Goal: Task Accomplishment & Management: Complete application form

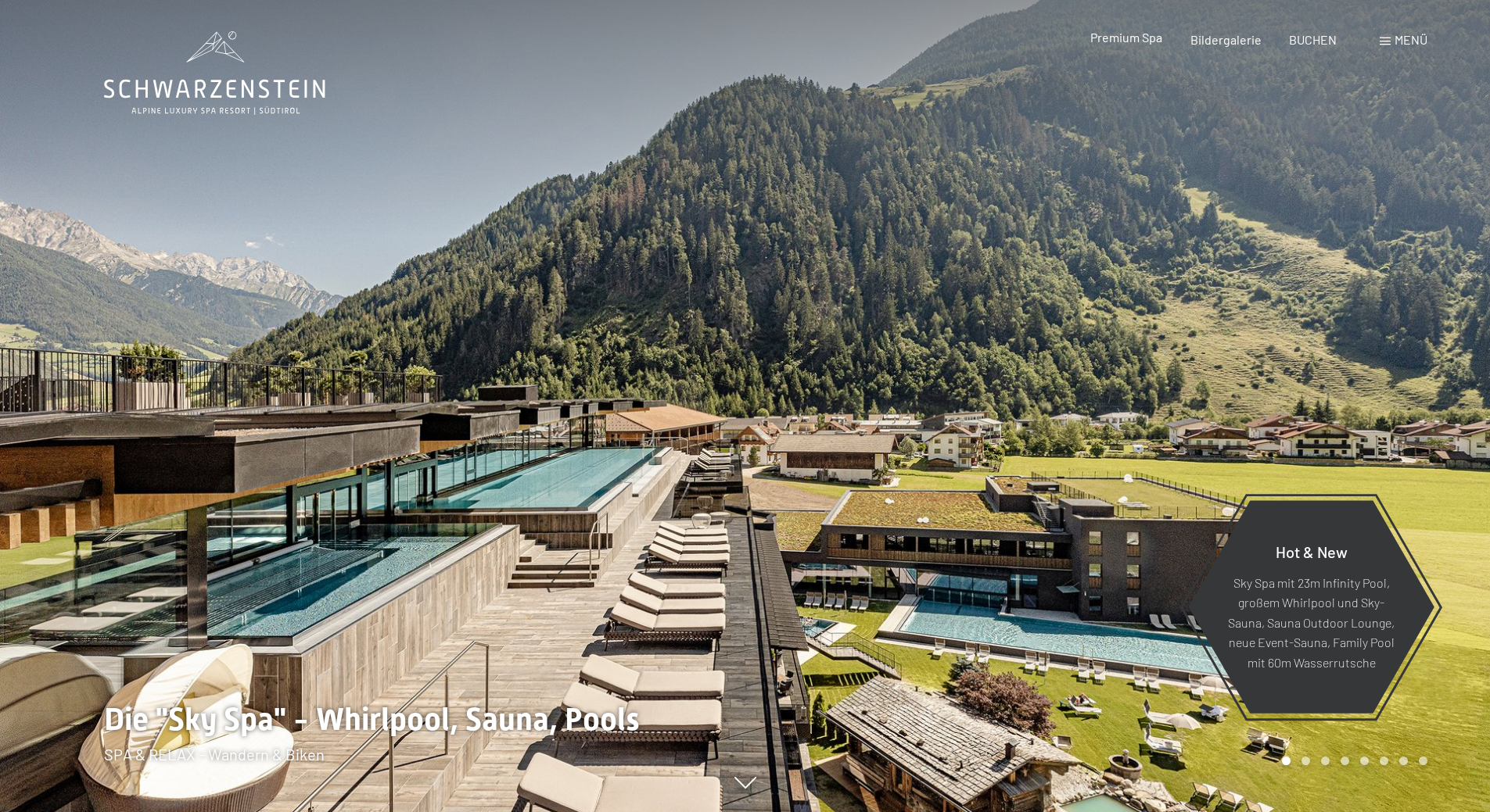
click at [1124, 33] on span "Premium Spa" at bounding box center [1126, 37] width 72 height 15
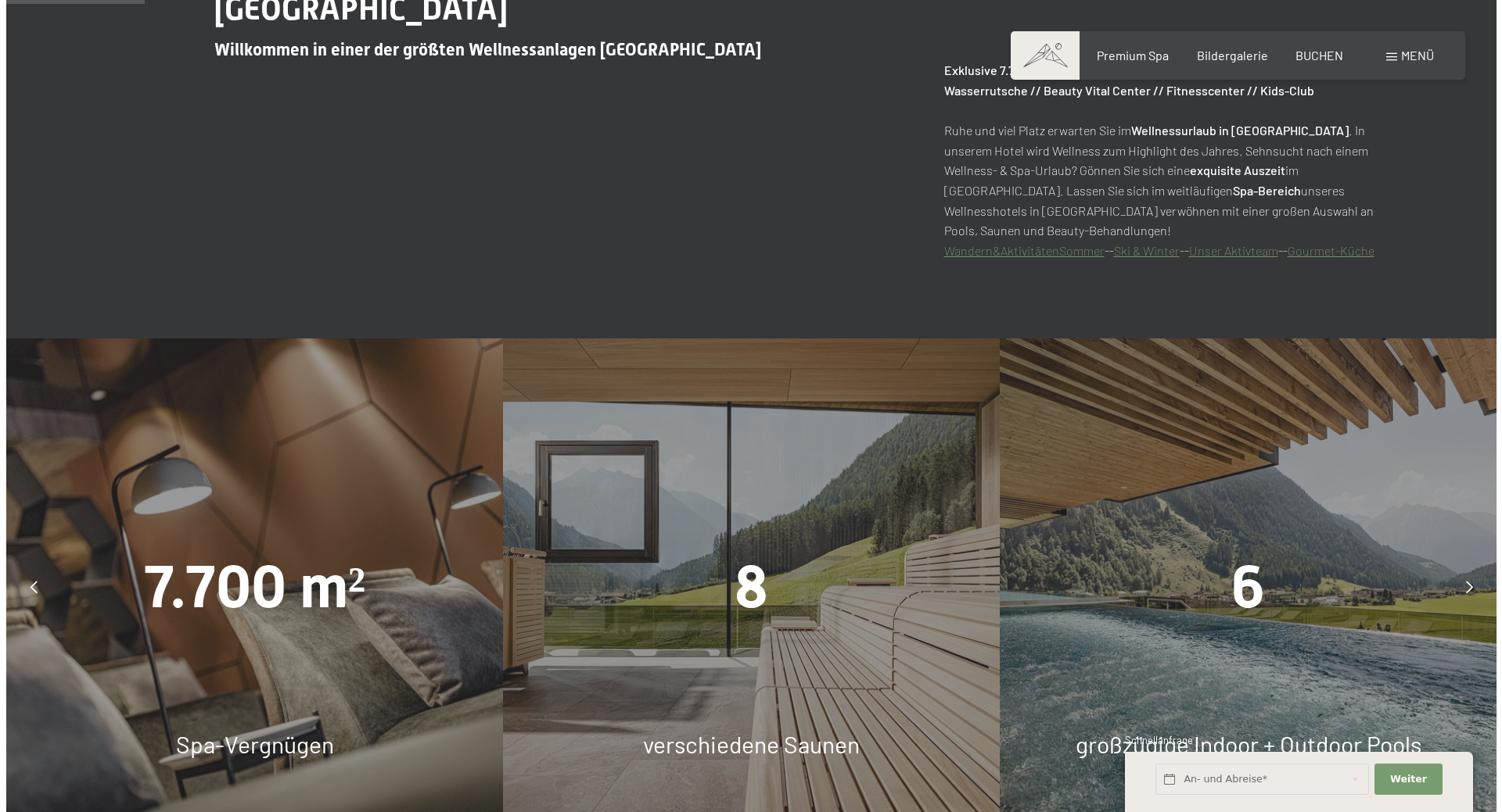
scroll to position [1094, 0]
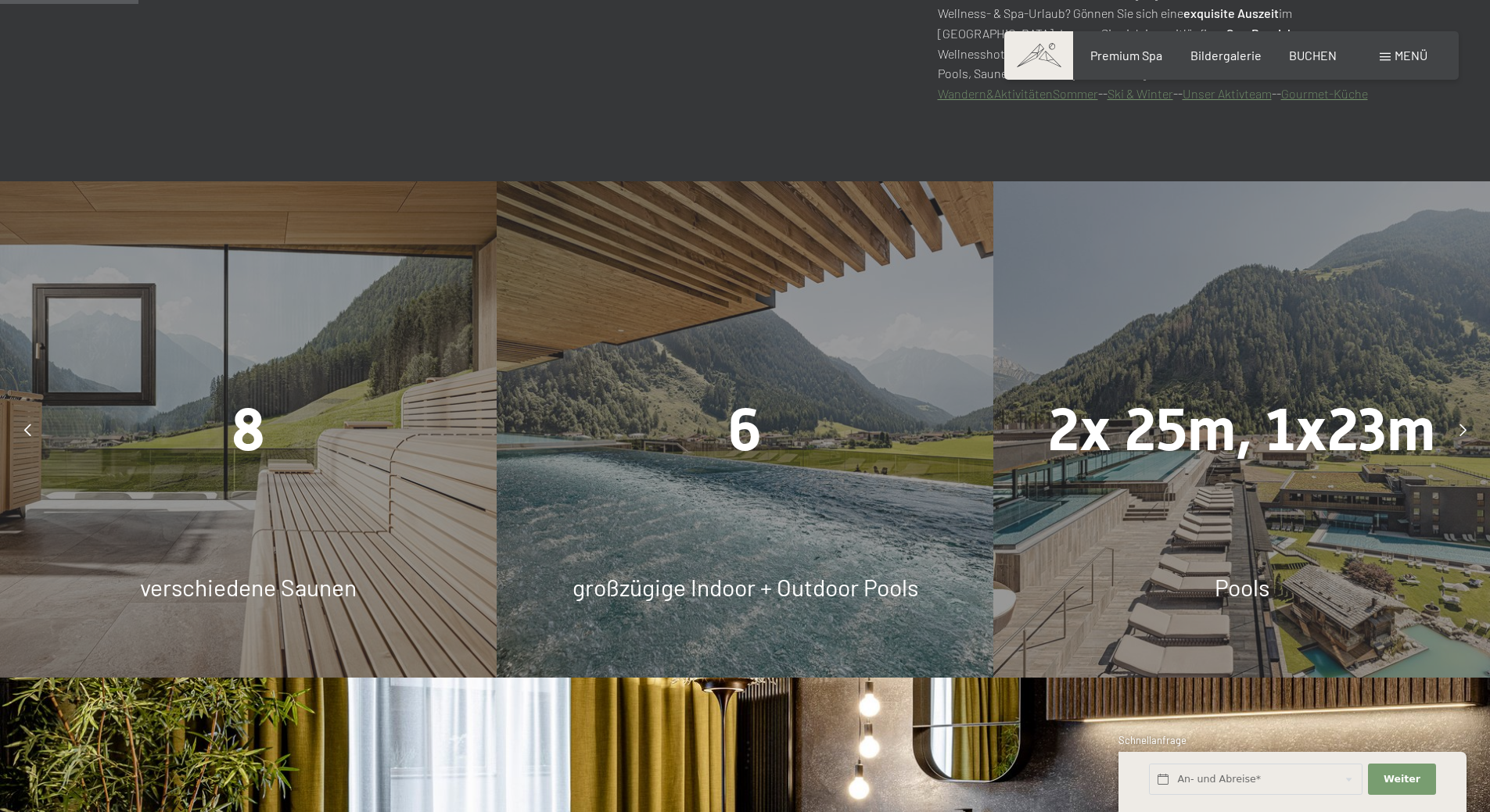
click at [1402, 64] on div "Menü" at bounding box center [1404, 55] width 48 height 18
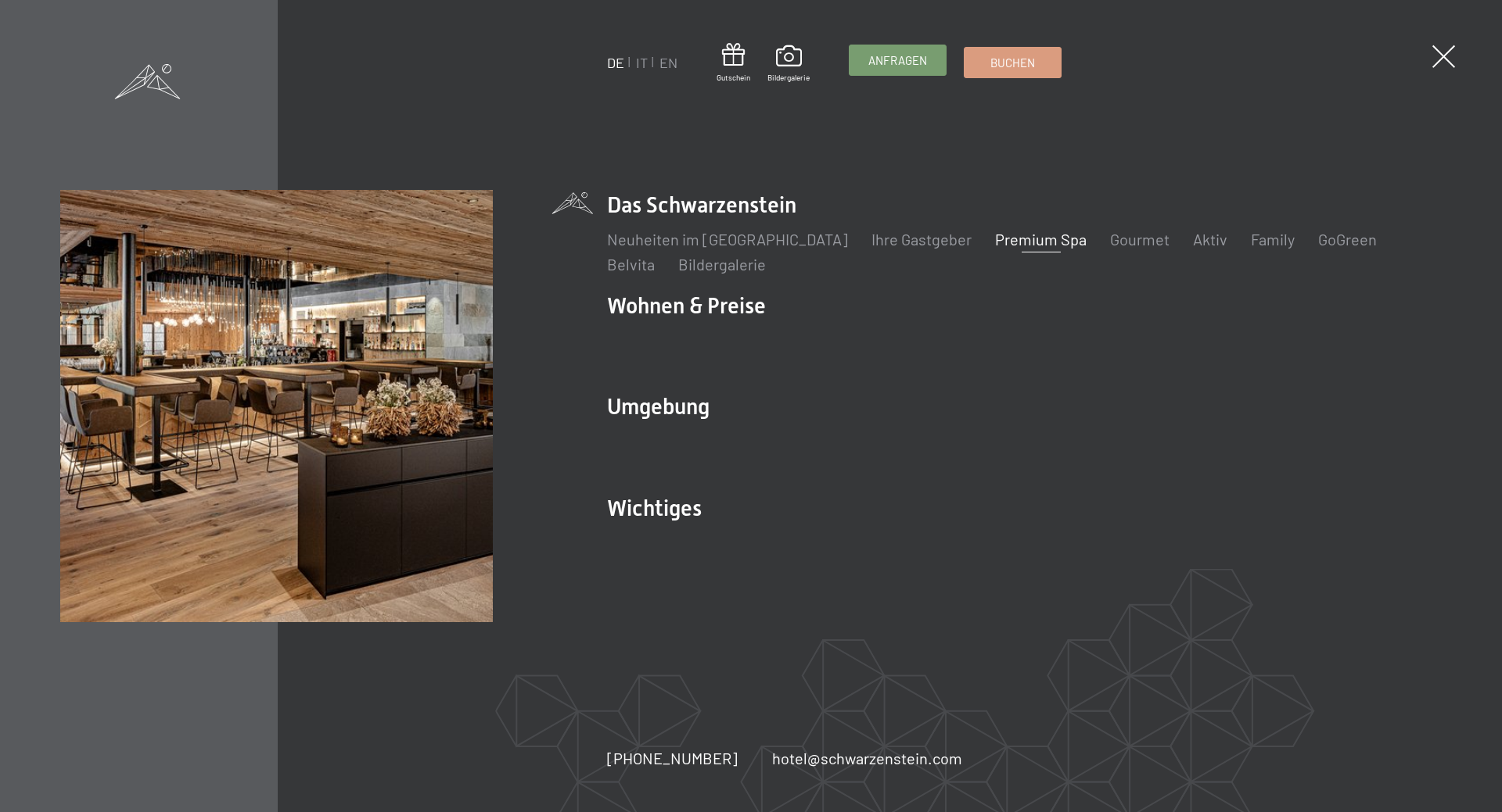
click at [906, 59] on span "Anfragen" at bounding box center [897, 61] width 59 height 17
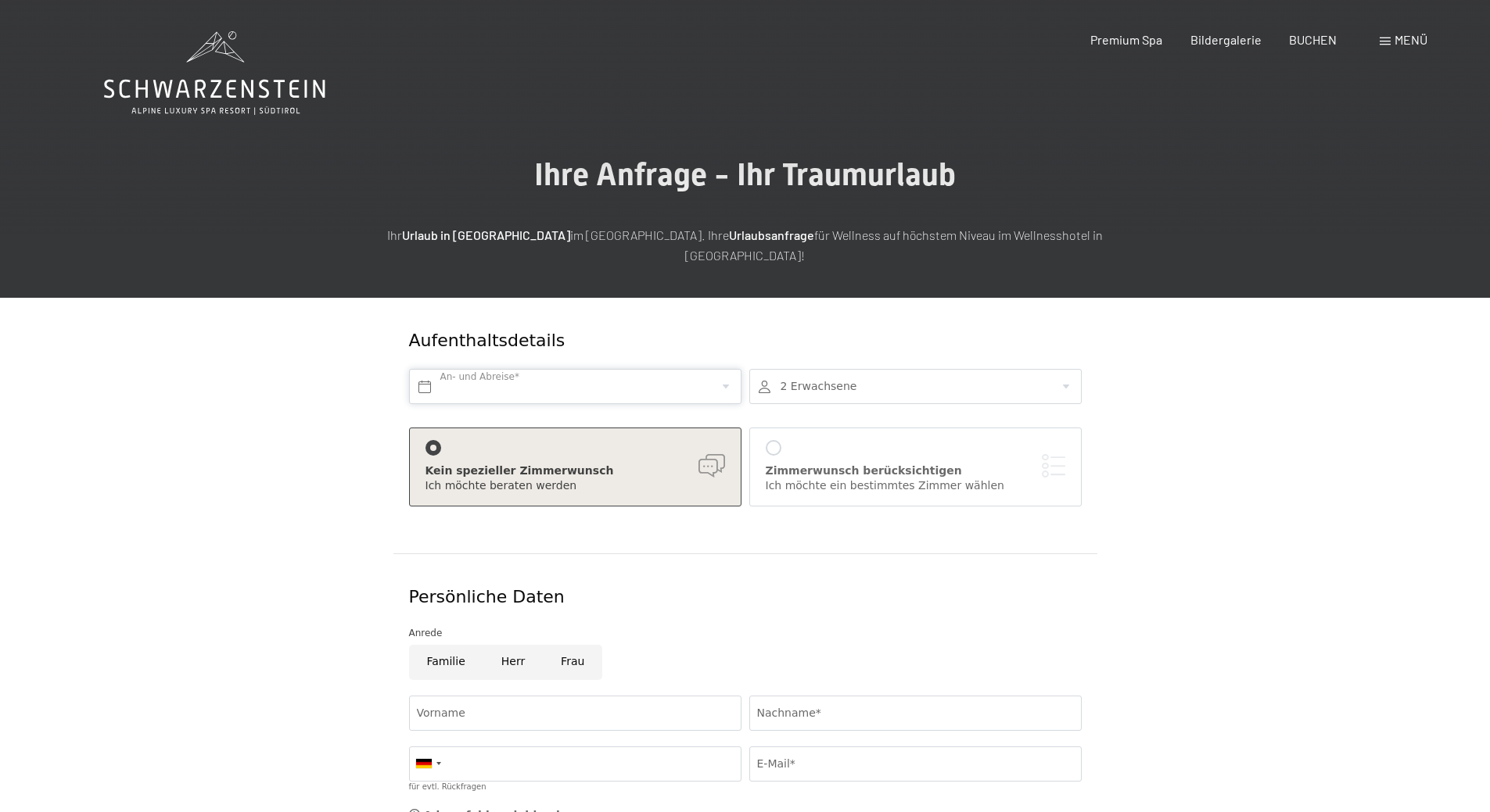
click at [592, 369] on input "text" at bounding box center [575, 387] width 332 height 35
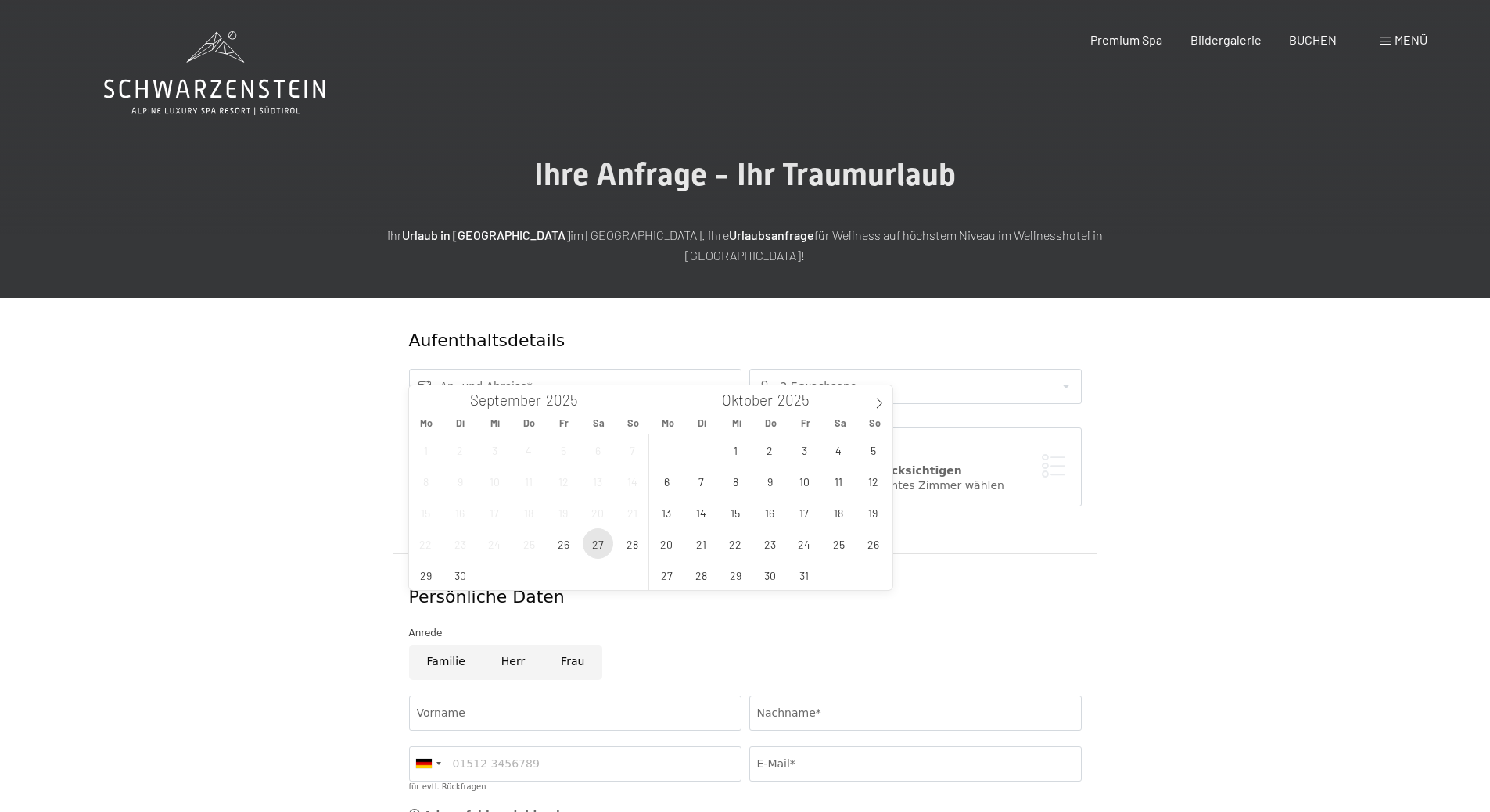
click at [597, 551] on span "27" at bounding box center [597, 543] width 30 height 30
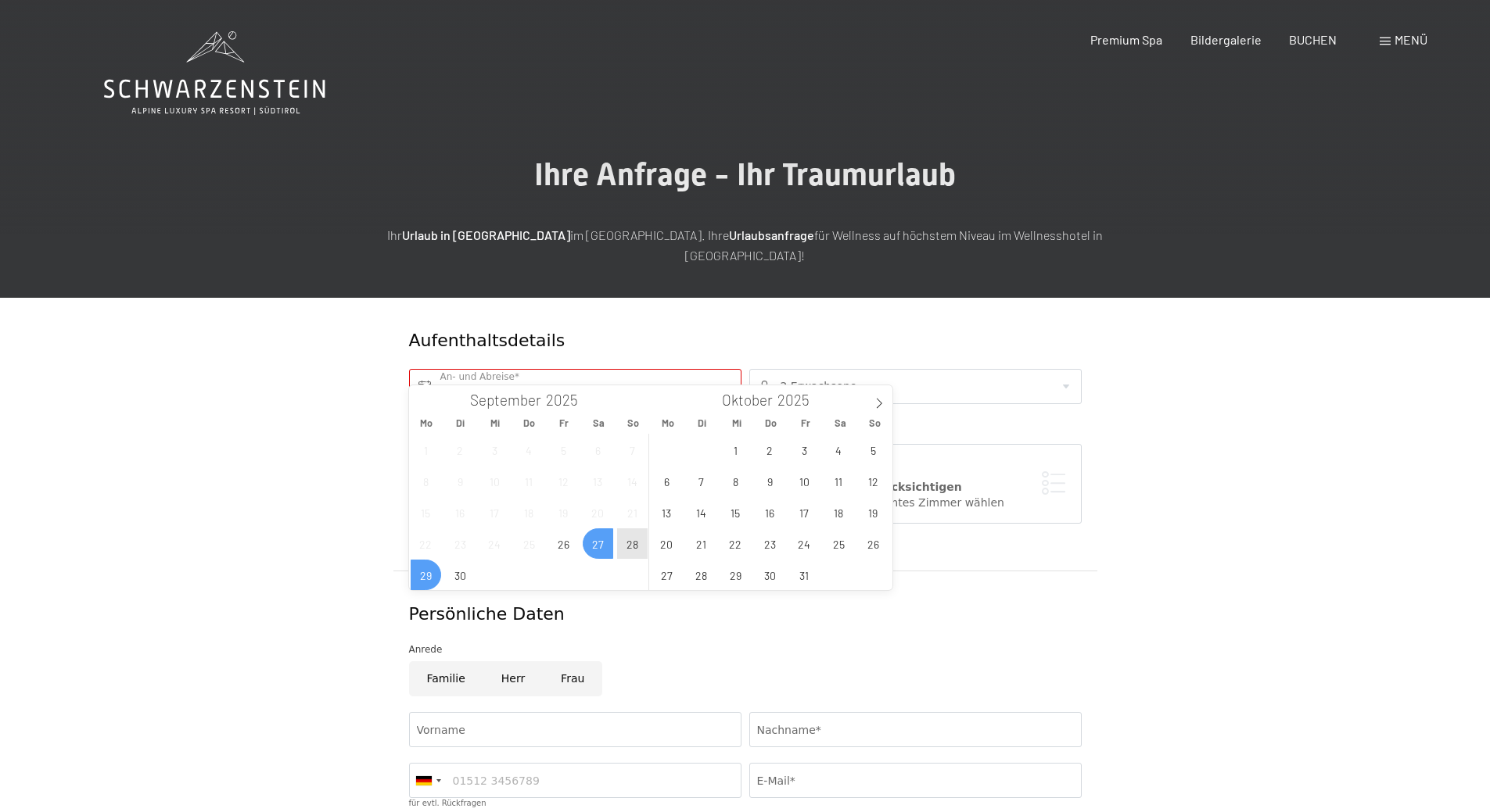
click at [415, 582] on span "29" at bounding box center [426, 575] width 30 height 30
type input "Sa. 27.09.2025 - Mo. 29.09.2025"
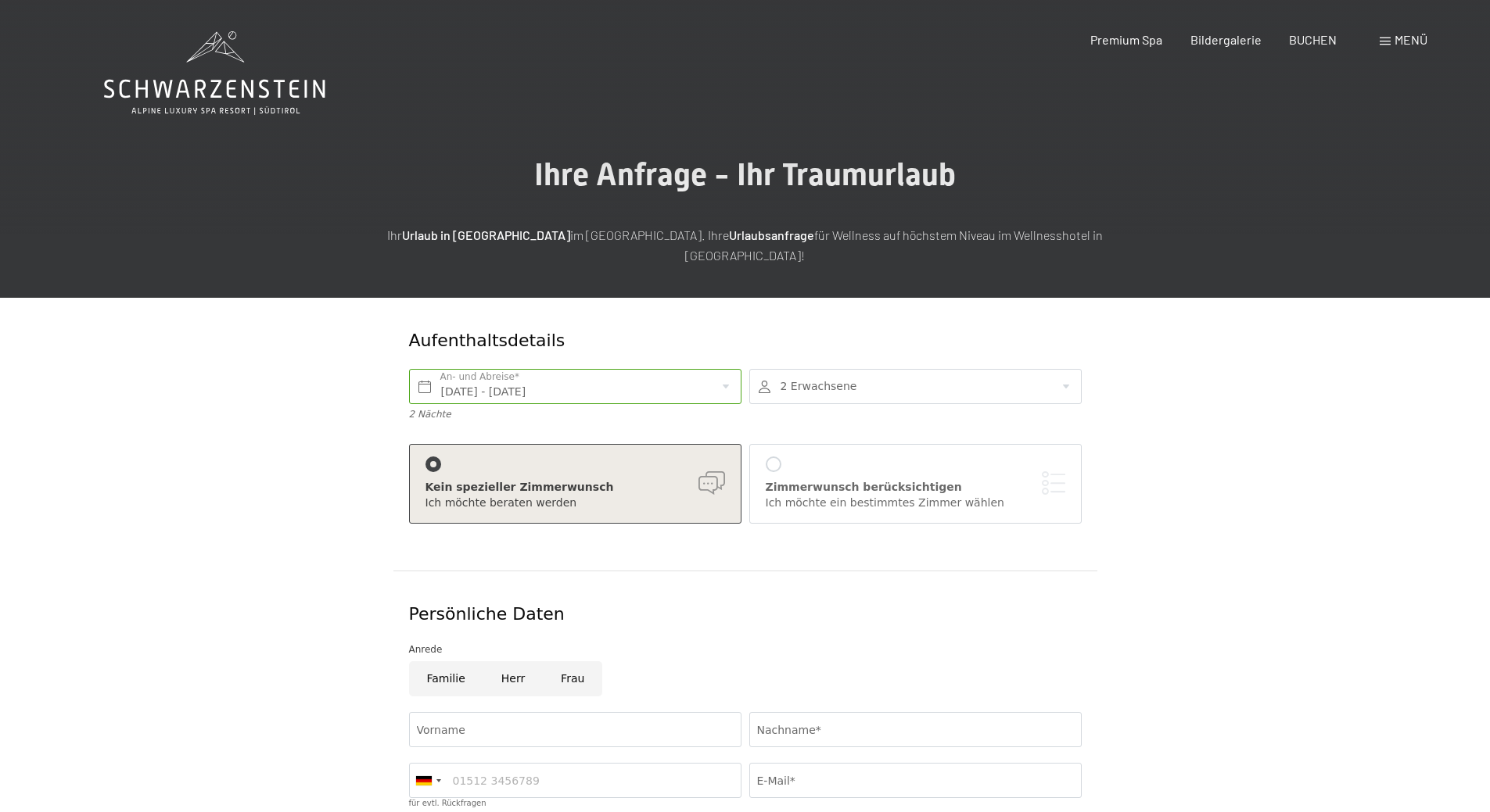
click at [816, 369] on div at bounding box center [916, 387] width 332 height 35
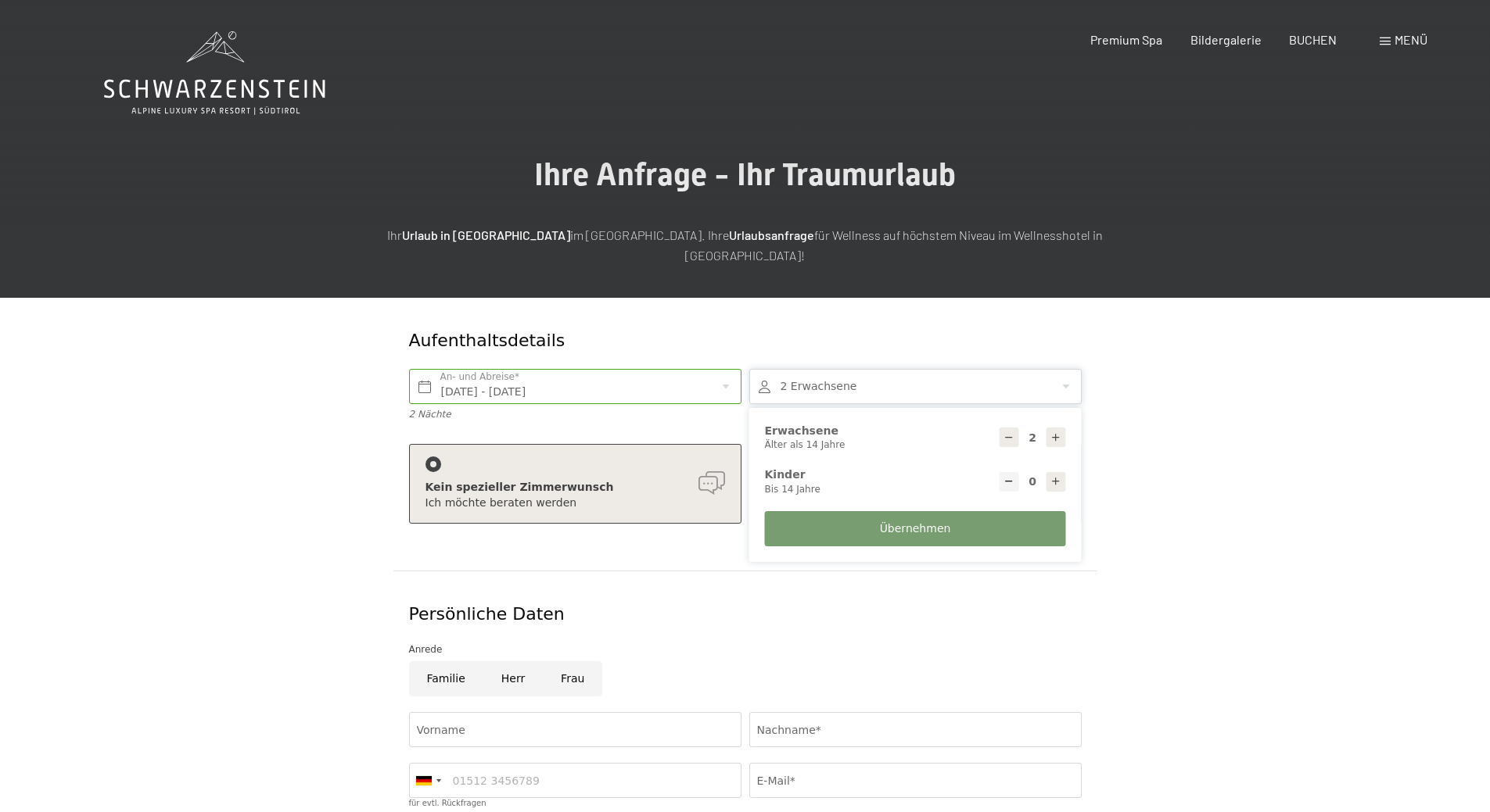
click at [1012, 433] on icon at bounding box center [1009, 438] width 11 height 11
type input "1"
click at [974, 511] on button "Übernehmen" at bounding box center [916, 529] width 301 height 35
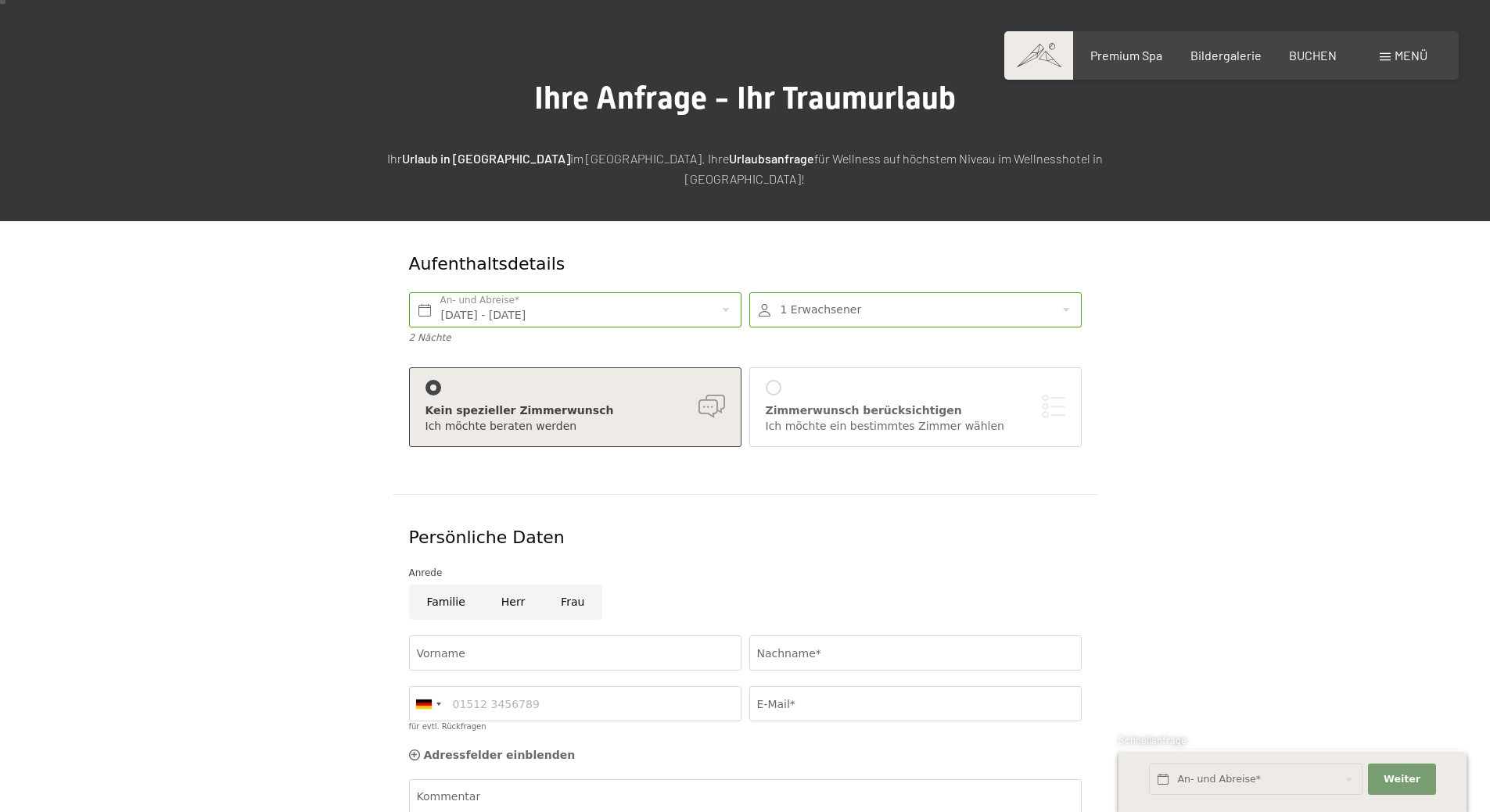
scroll to position [234, 0]
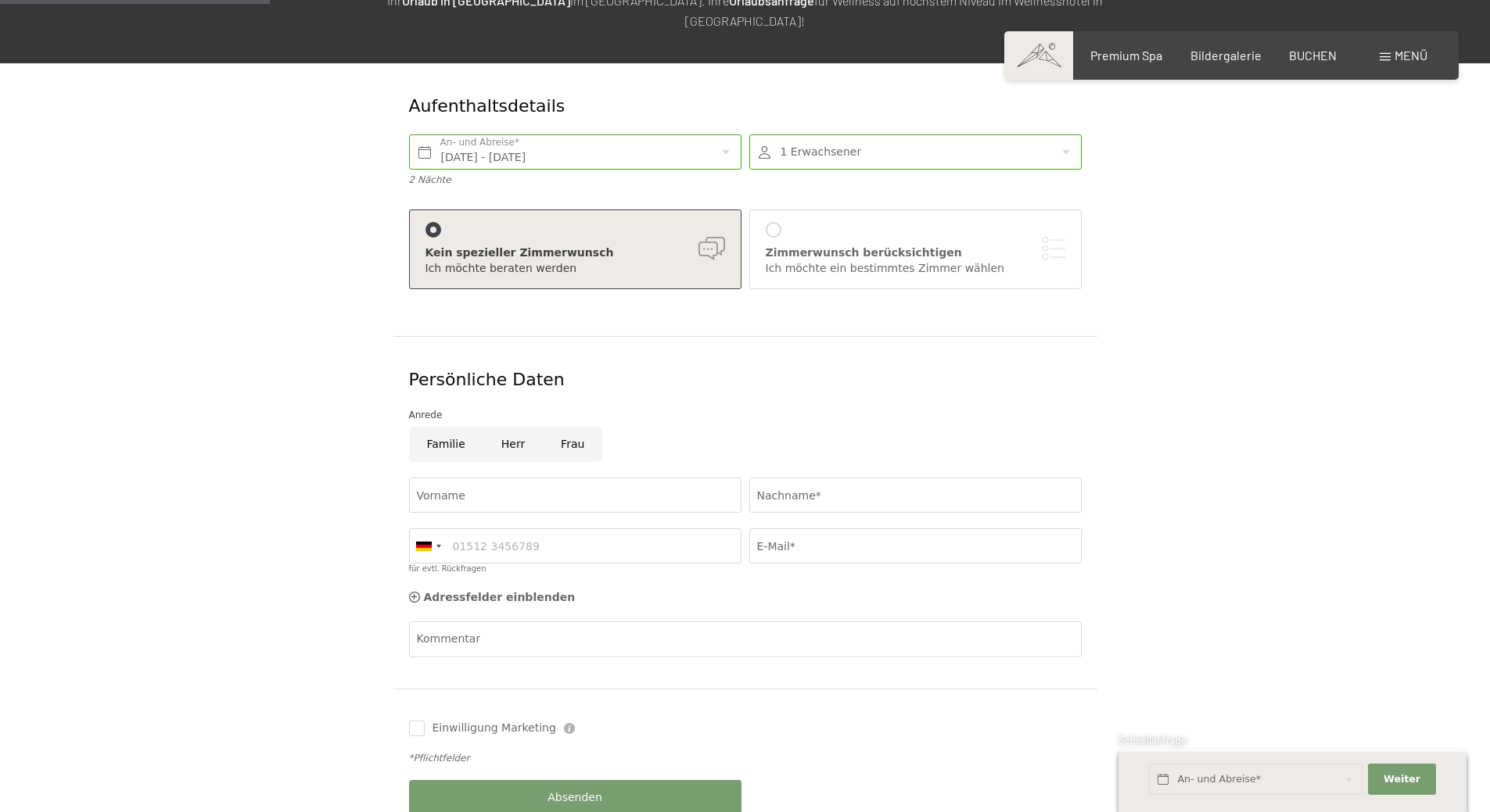
click at [564, 427] on input "Frau" at bounding box center [572, 445] width 59 height 35
radio input "true"
click at [539, 478] on input "Vorname" at bounding box center [575, 496] width 332 height 35
type input "Kofler"
type input "Julia"
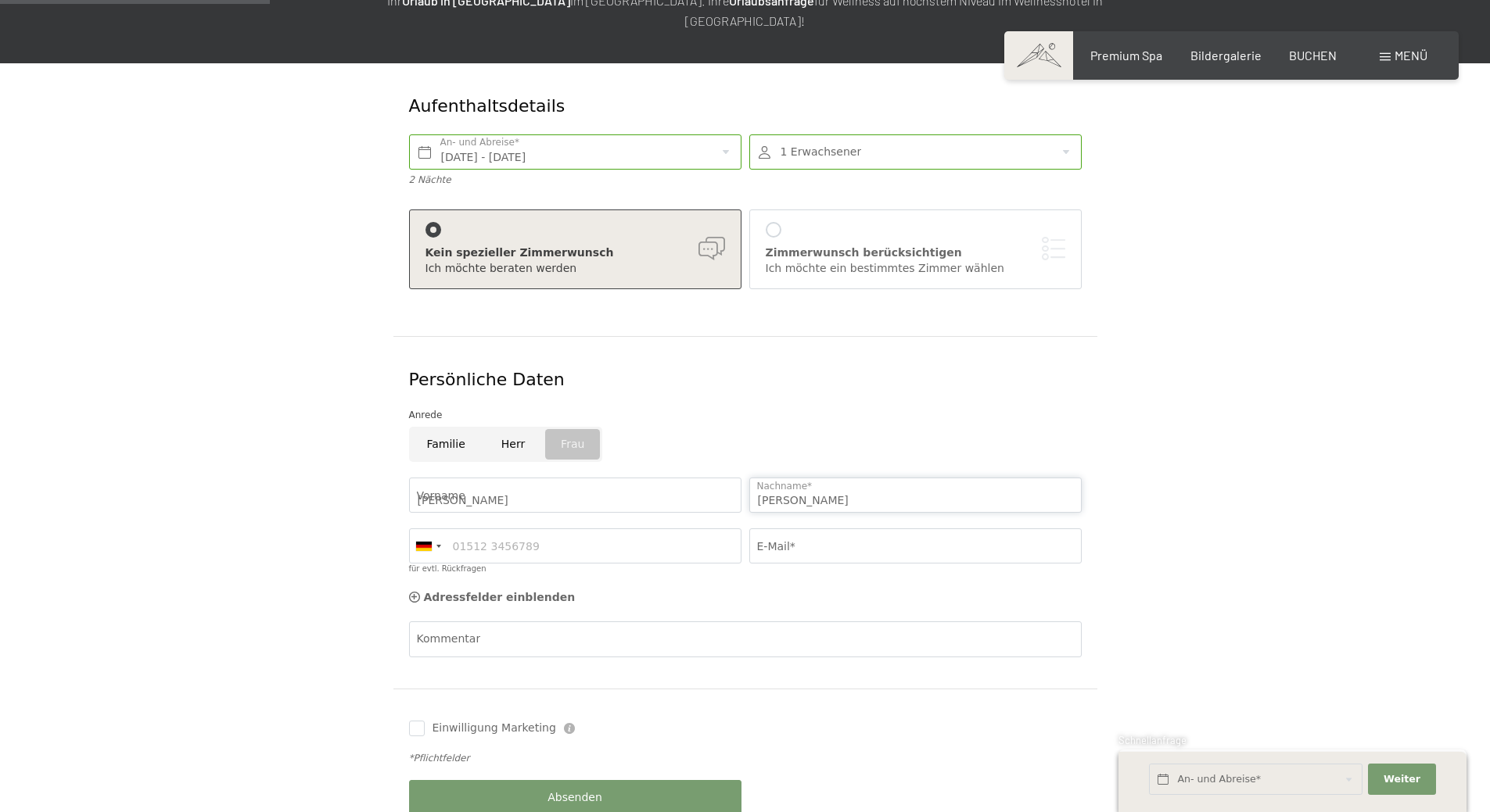
type input "koflerjulia@hotmail.com"
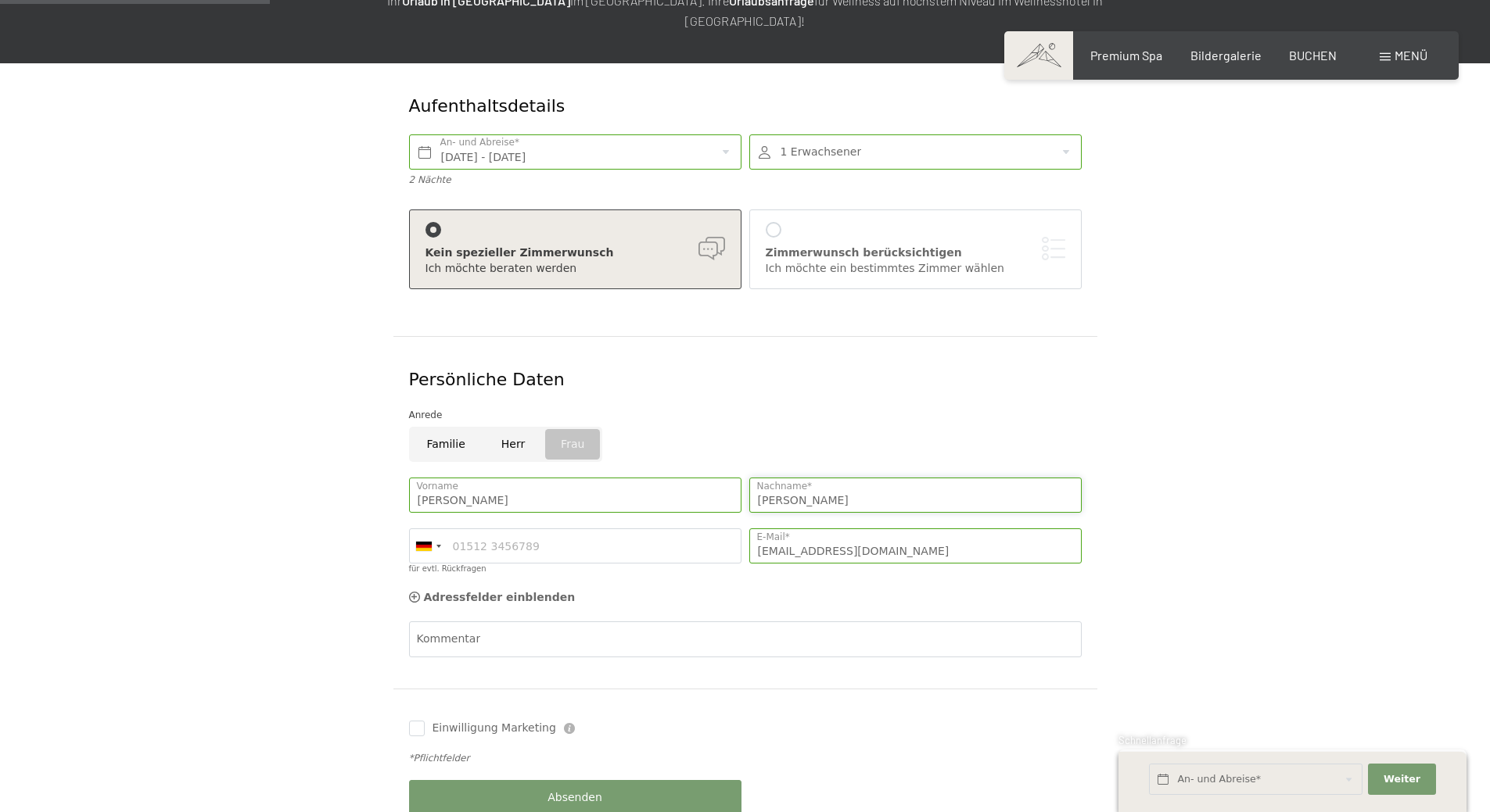
click at [799, 482] on input "Julia" at bounding box center [916, 496] width 332 height 35
type input "Verena"
drag, startPoint x: 842, startPoint y: 530, endPoint x: 865, endPoint y: 538, distance: 24.4
click at [842, 530] on input "koflerjulia@hotmail.com" at bounding box center [916, 546] width 332 height 35
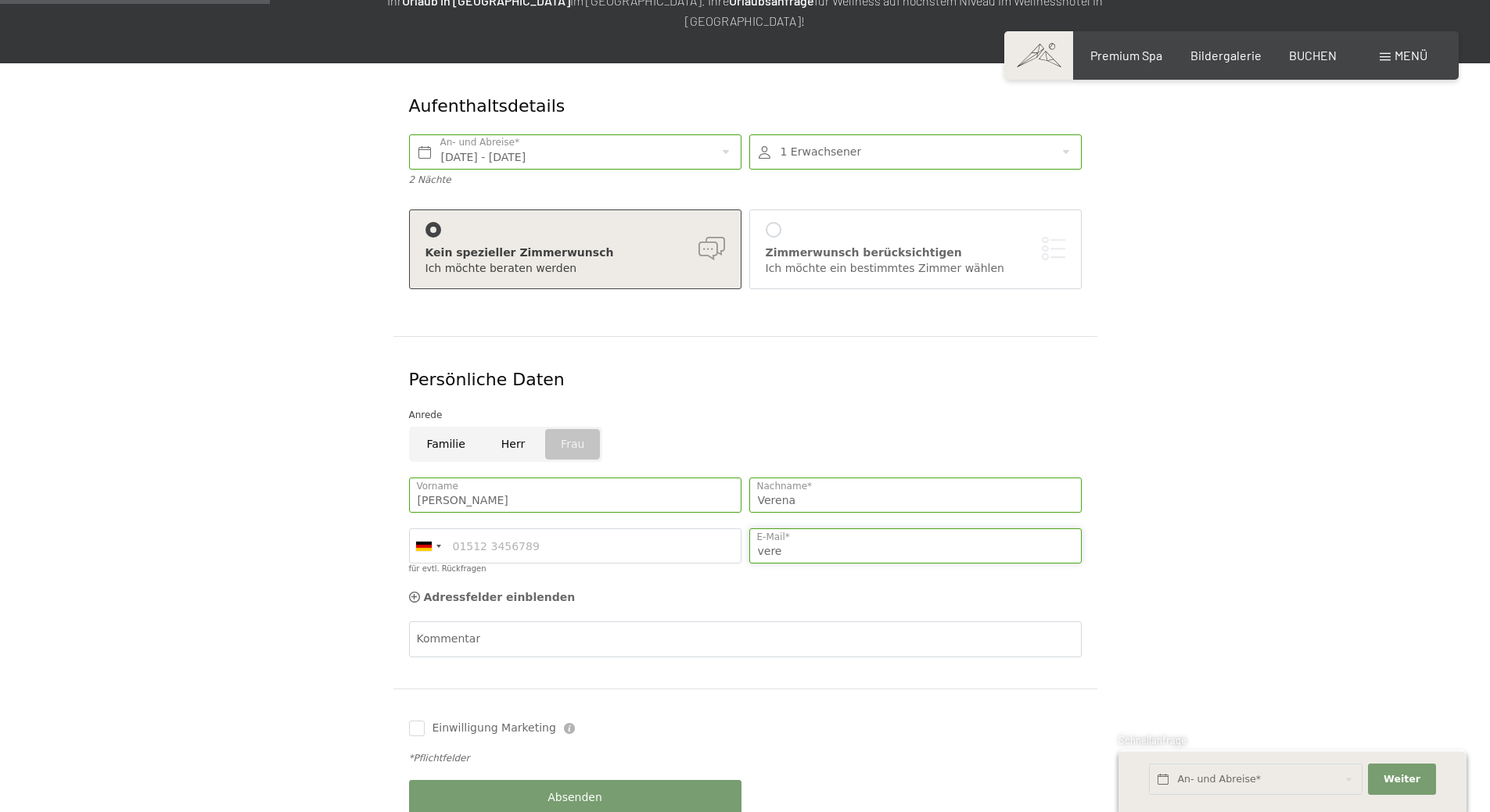
type input "verena_kofler@yahoo.de"
click at [537, 529] on input "für evtl. Rückfragen" at bounding box center [575, 546] width 332 height 35
type input "3338395232"
click at [427, 531] on div at bounding box center [427, 546] width 36 height 33
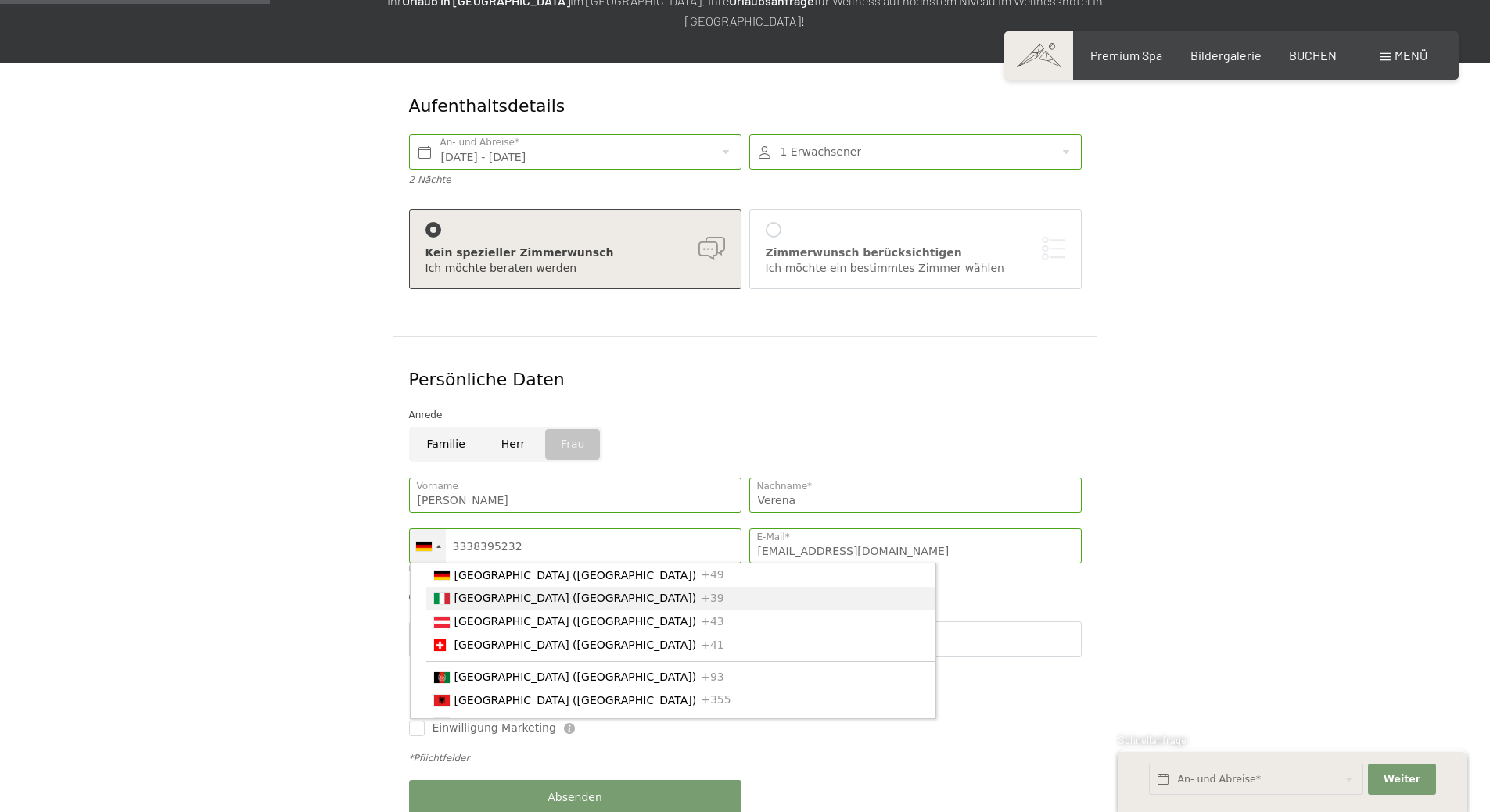
click at [448, 587] on li "Italy (Italia) +39" at bounding box center [681, 598] width 510 height 23
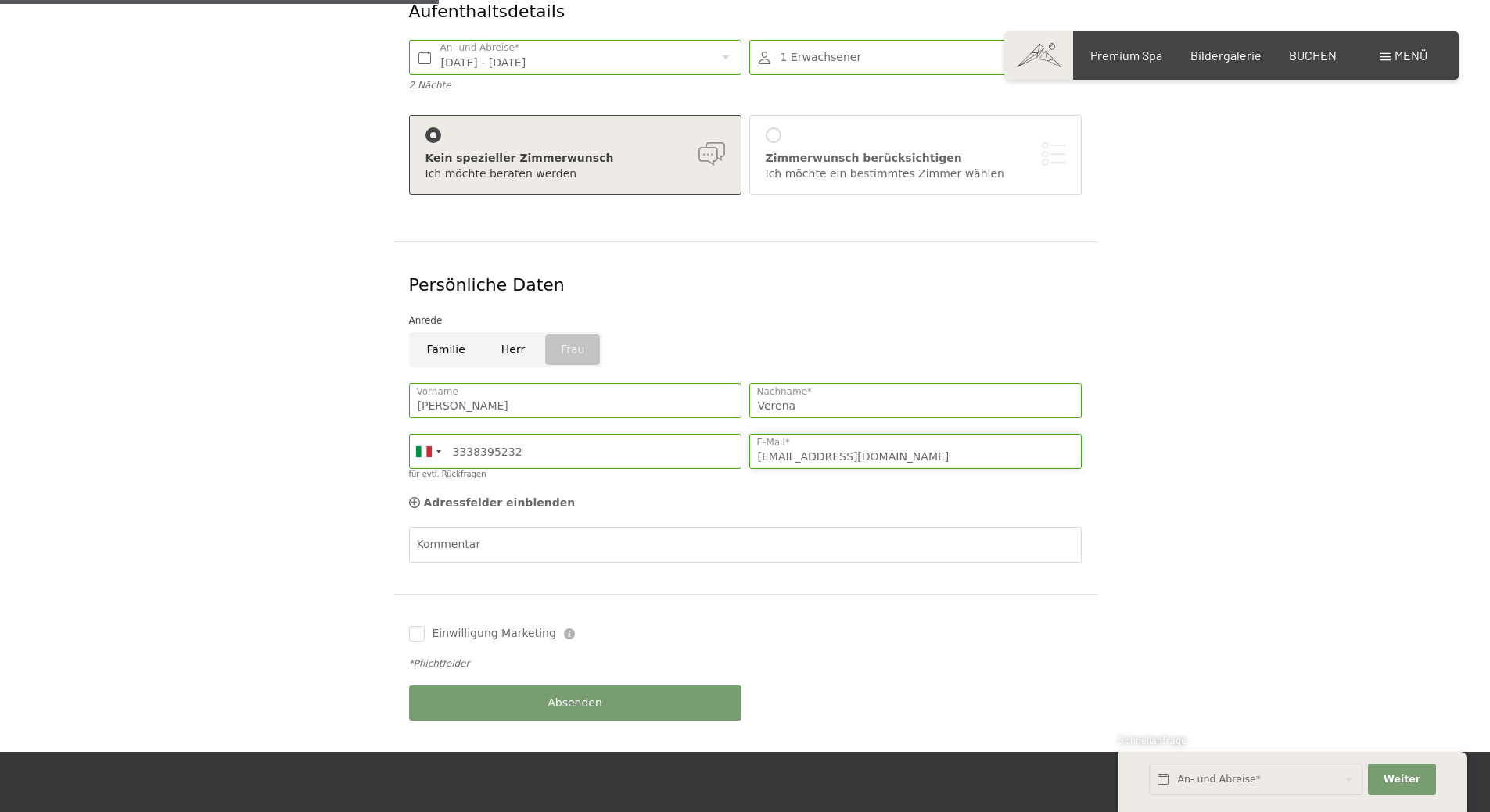
scroll to position [391, 0]
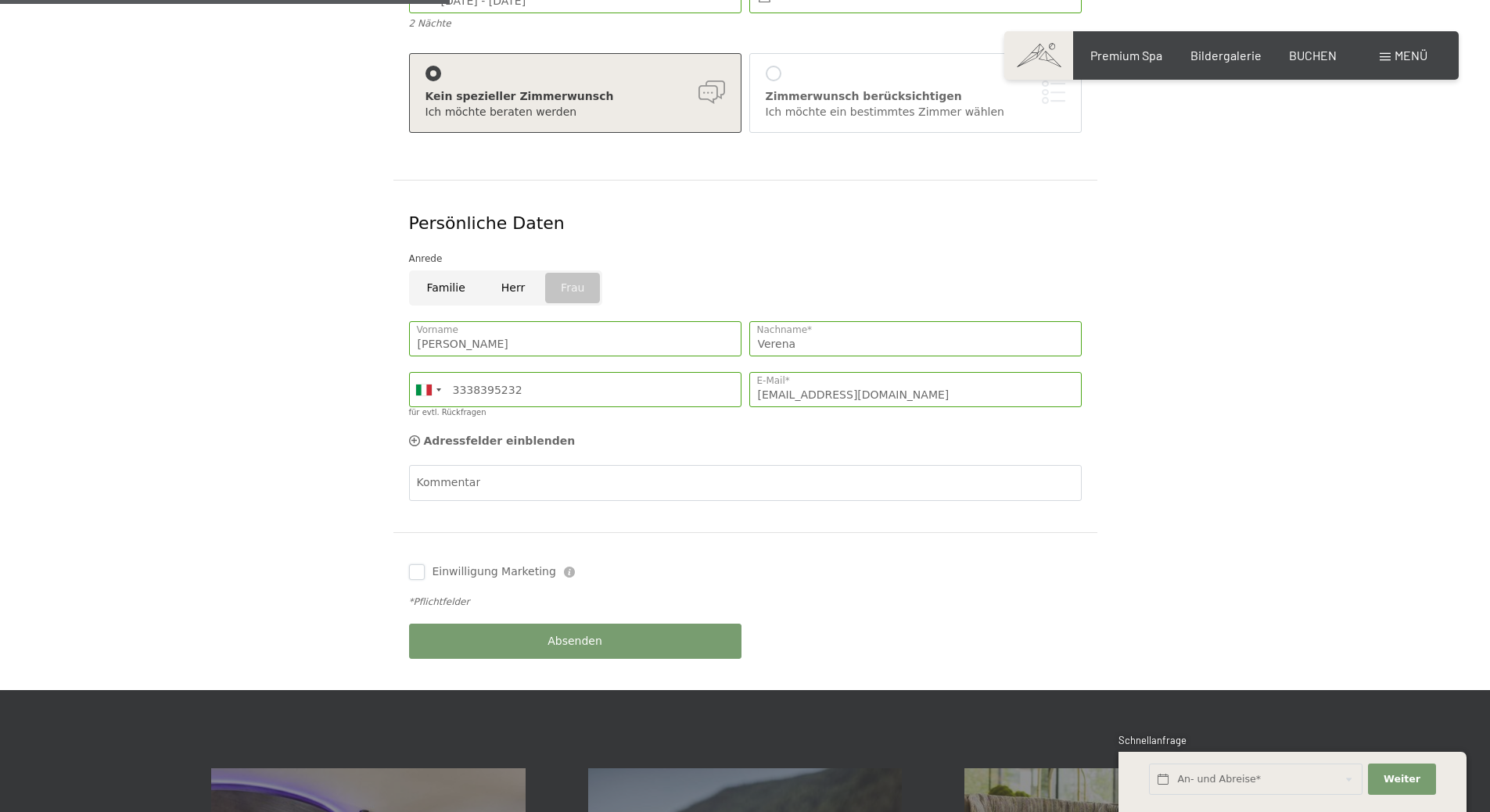
click at [417, 565] on input "Einwilligung Marketing" at bounding box center [416, 572] width 16 height 16
checkbox input "false"
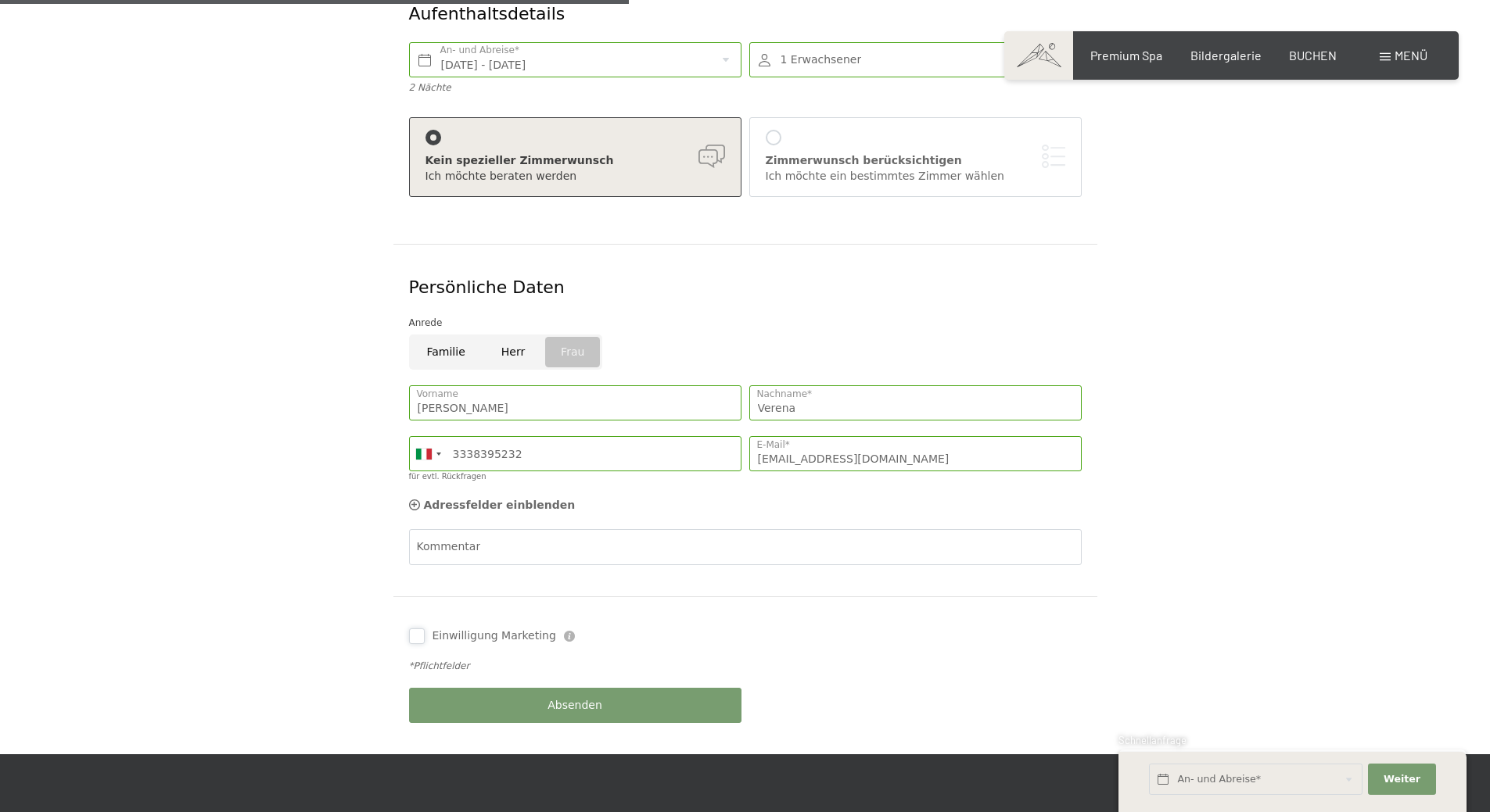
scroll to position [547, 0]
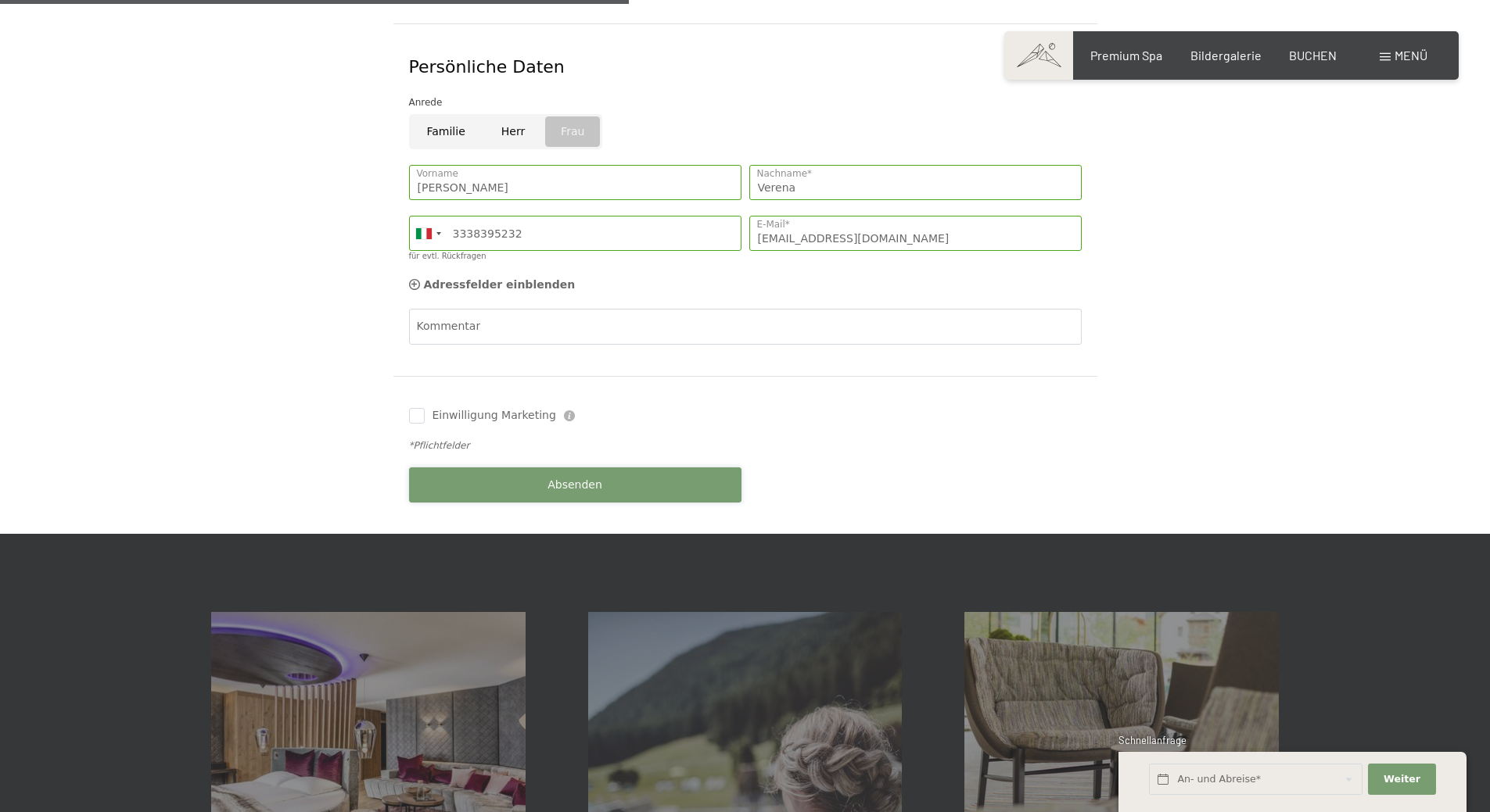
click at [535, 468] on button "Absenden" at bounding box center [575, 485] width 332 height 35
